Goal: Transaction & Acquisition: Purchase product/service

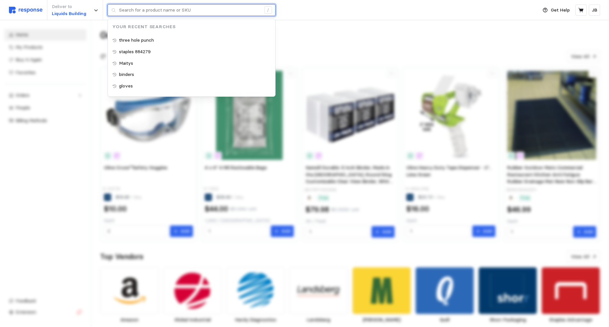
click at [159, 14] on input "text" at bounding box center [190, 10] width 142 height 12
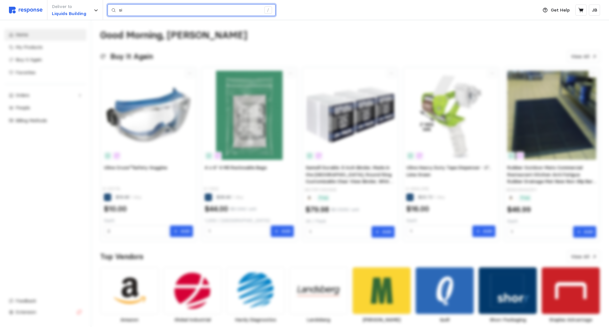
type input "s"
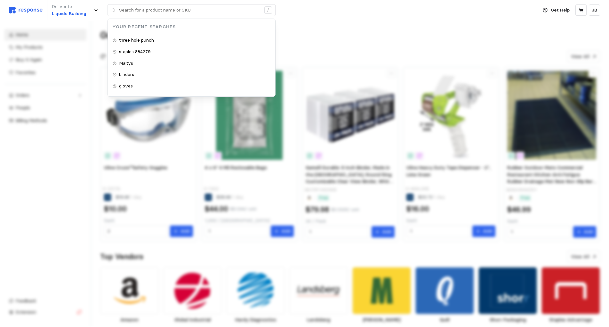
drag, startPoint x: 35, startPoint y: 190, endPoint x: 50, endPoint y: 140, distance: 52.0
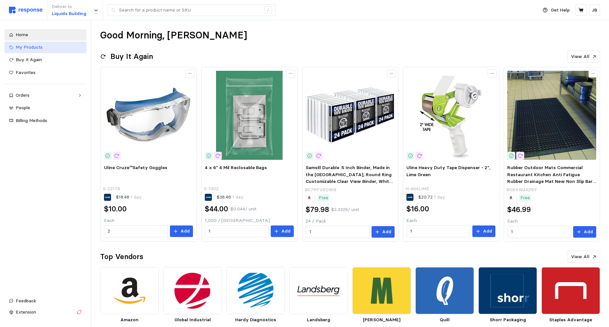
click at [35, 49] on span "My Products" at bounding box center [29, 47] width 27 height 6
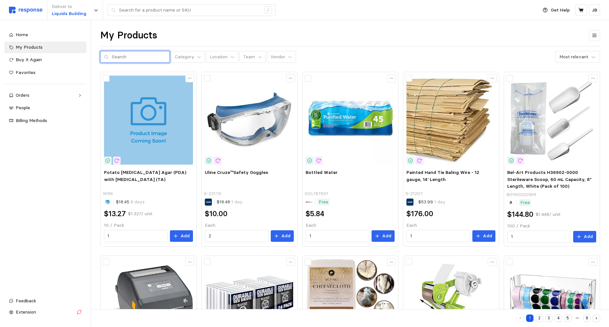
click at [155, 52] on input "text" at bounding box center [139, 57] width 54 height 12
type input "sign stand"
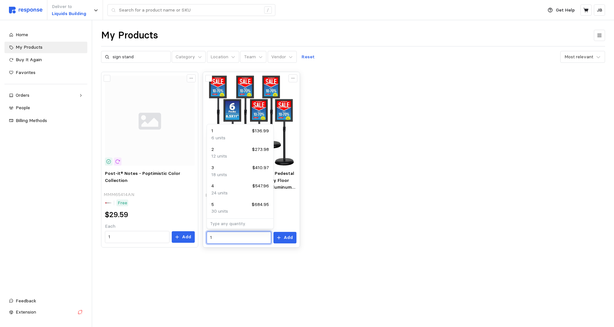
click at [234, 238] on input "1" at bounding box center [238, 238] width 57 height 12
click at [238, 154] on div "12 units" at bounding box center [240, 156] width 58 height 7
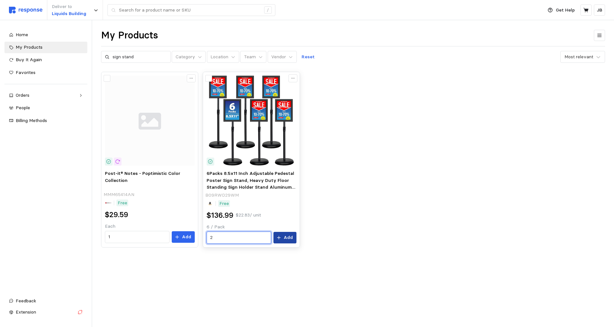
type input "2"
click at [291, 240] on p "Add" at bounding box center [288, 237] width 9 height 7
drag, startPoint x: 134, startPoint y: 59, endPoint x: 247, endPoint y: 73, distance: 113.8
click at [113, 56] on input "sign stand" at bounding box center [140, 57] width 54 height 12
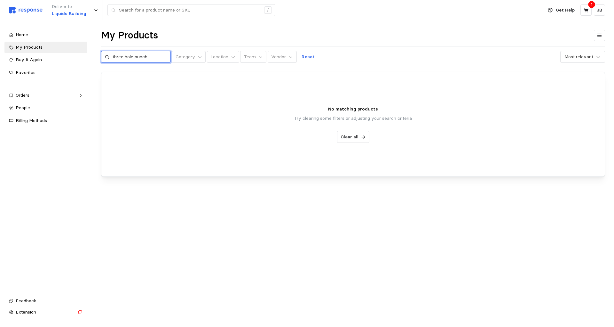
drag, startPoint x: 162, startPoint y: 57, endPoint x: 0, endPoint y: 46, distance: 162.5
click at [113, 51] on input "three hole punch" at bounding box center [140, 57] width 54 height 12
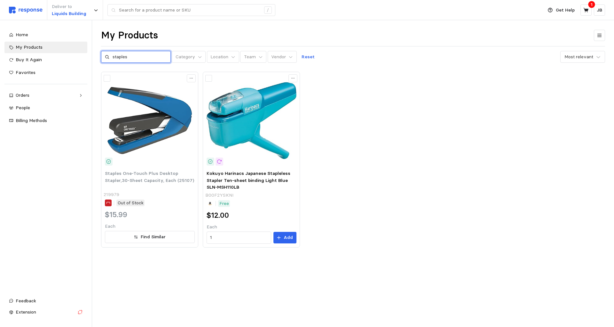
drag, startPoint x: 148, startPoint y: 53, endPoint x: 0, endPoint y: 50, distance: 147.8
click at [113, 51] on input "staples" at bounding box center [140, 57] width 54 height 12
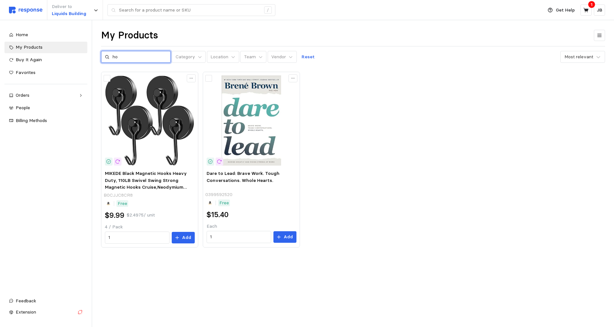
type input "h"
click at [153, 56] on input "text" at bounding box center [140, 57] width 54 height 12
click at [131, 56] on input "text" at bounding box center [140, 57] width 54 height 12
click at [136, 60] on input "text" at bounding box center [140, 57] width 54 height 12
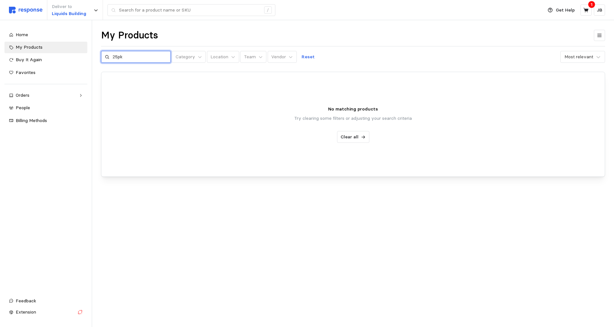
click at [137, 57] on input "25pk" at bounding box center [140, 57] width 54 height 12
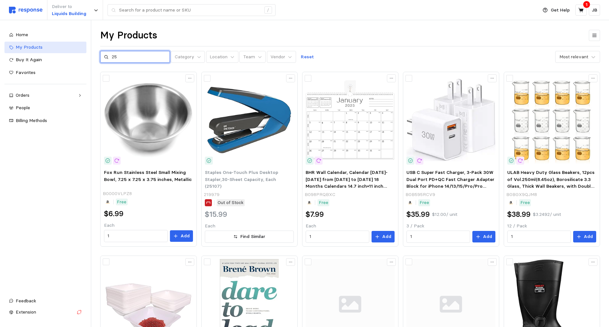
drag, startPoint x: 40, startPoint y: 49, endPoint x: 6, endPoint y: 44, distance: 34.2
click at [112, 51] on input "25" at bounding box center [139, 57] width 54 height 12
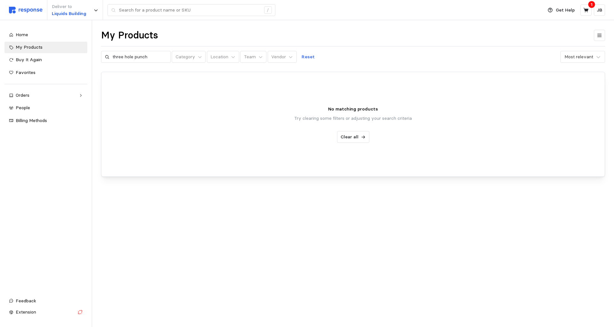
drag, startPoint x: 517, startPoint y: 104, endPoint x: 485, endPoint y: 93, distance: 34.6
click at [518, 104] on div "No matching products Try clearing some filters or adjusting your search criteri…" at bounding box center [352, 124] width 503 height 104
drag, startPoint x: 156, startPoint y: 59, endPoint x: 0, endPoint y: 43, distance: 157.2
click at [113, 51] on input "three hole punch" at bounding box center [140, 57] width 54 height 12
type input "binders"
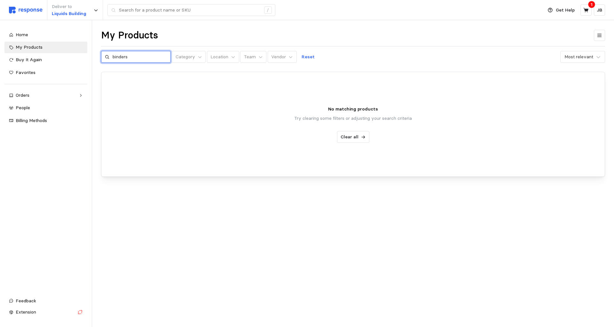
drag, startPoint x: 130, startPoint y: 56, endPoint x: 89, endPoint y: 55, distance: 41.6
click at [113, 55] on input "binders" at bounding box center [140, 57] width 54 height 12
click at [33, 35] on div "Home" at bounding box center [49, 34] width 67 height 7
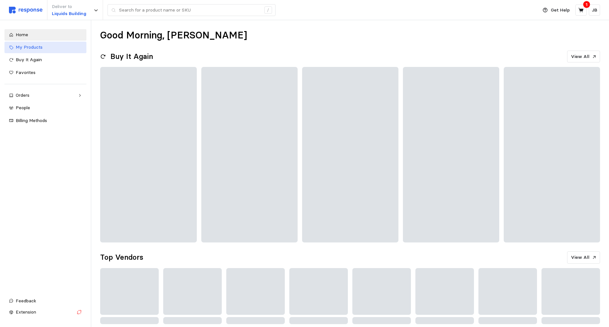
drag, startPoint x: 36, startPoint y: 49, endPoint x: 46, endPoint y: 51, distance: 9.5
click at [36, 49] on span "My Products" at bounding box center [29, 47] width 27 height 6
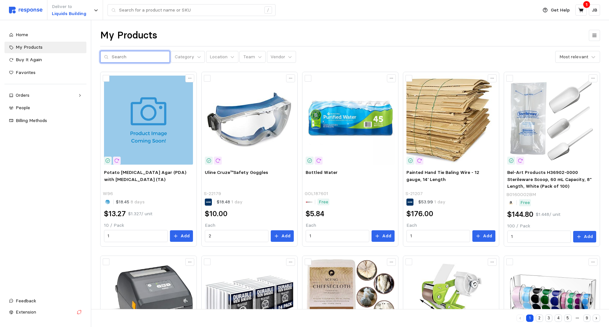
click at [138, 56] on input "text" at bounding box center [139, 57] width 54 height 12
type input "binders"
